Goal: Find specific page/section: Find specific page/section

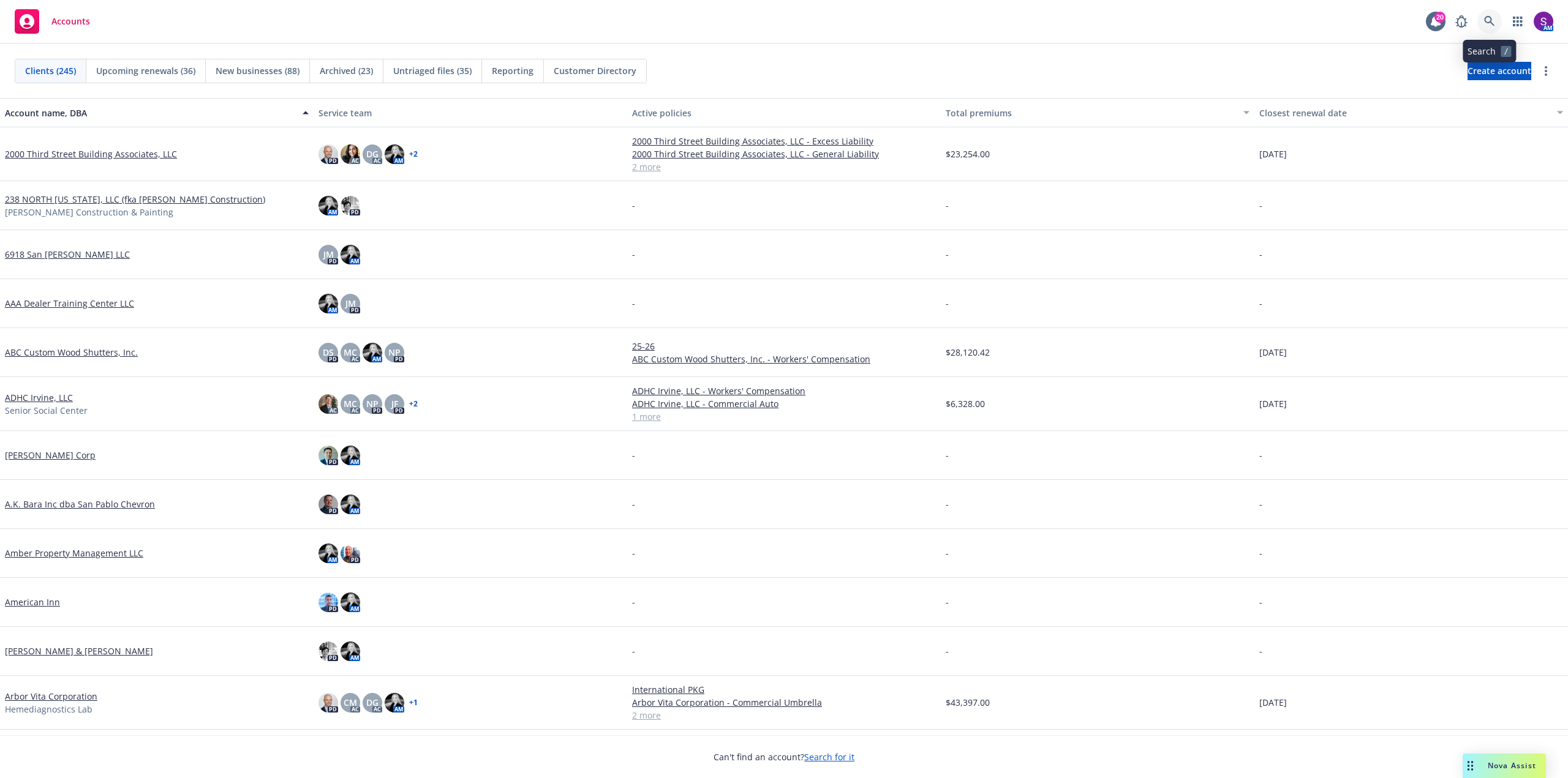
click at [1492, 20] on icon at bounding box center [1489, 21] width 10 height 10
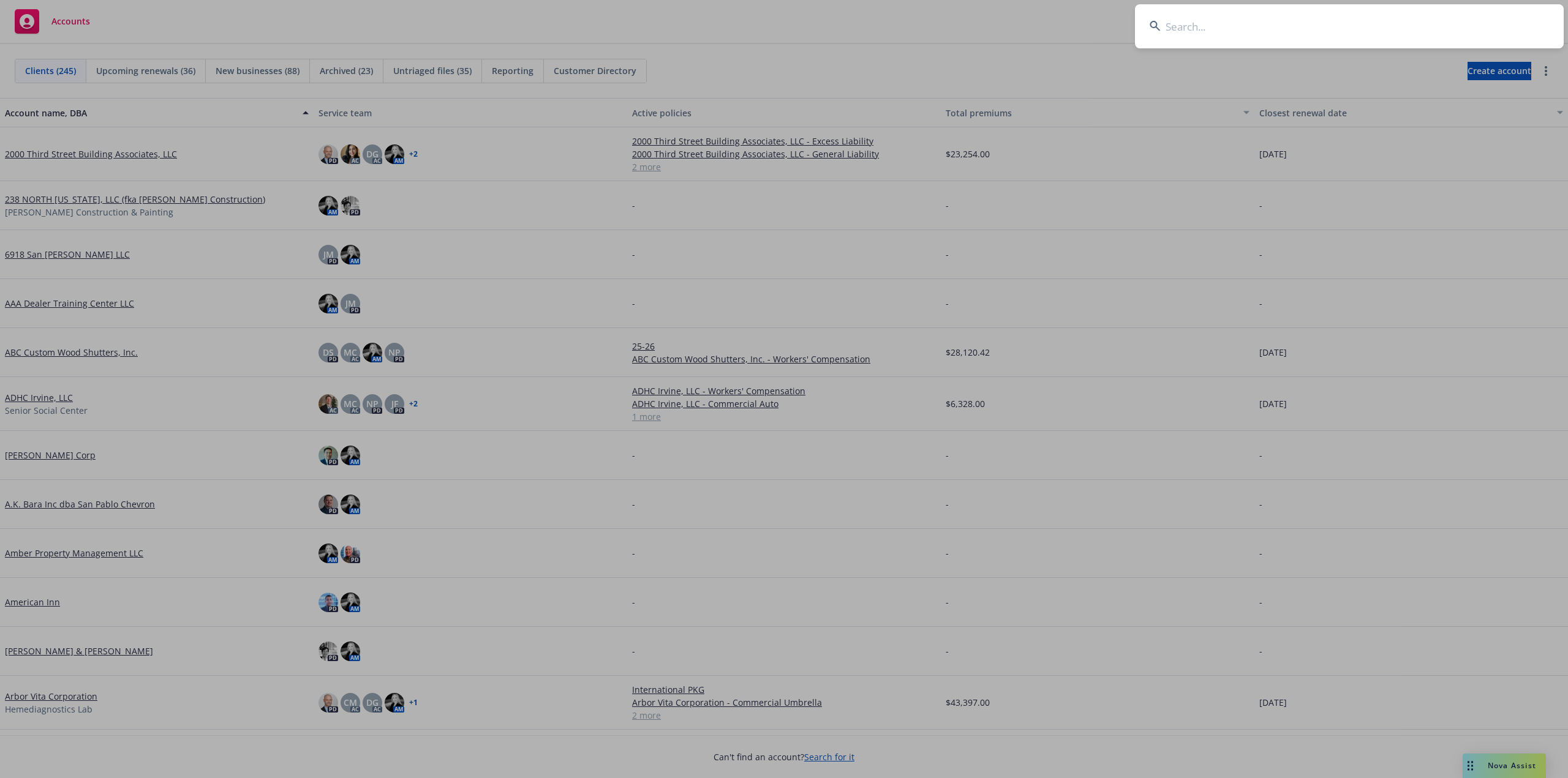
click at [1221, 25] on input at bounding box center [1349, 26] width 429 height 44
paste input "FORCEMETRICS"
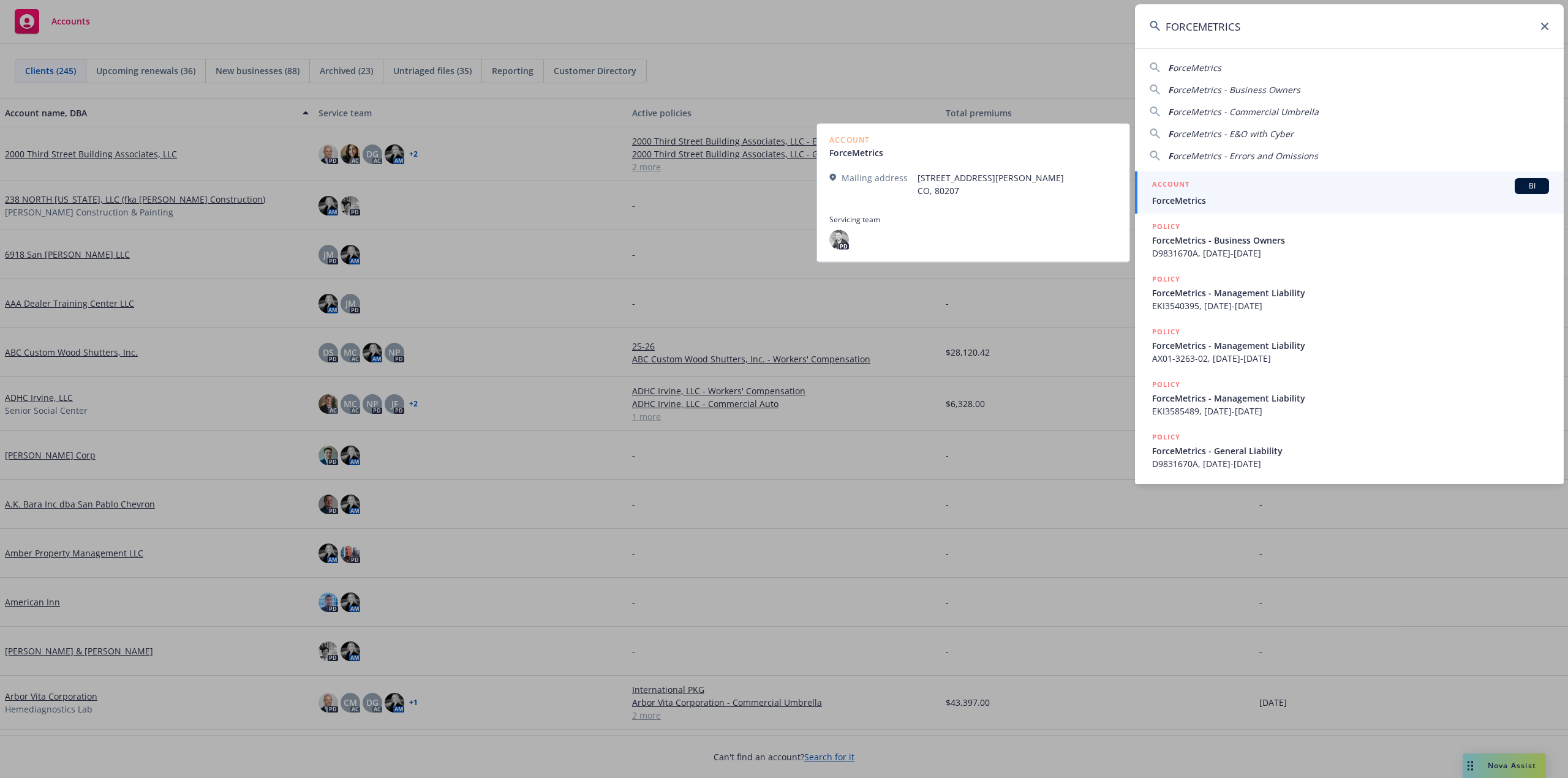
type input "FORCEMETRICS"
click at [1224, 199] on span "ForceMetrics" at bounding box center [1350, 201] width 397 height 13
